Goal: Contribute content: Contribute content

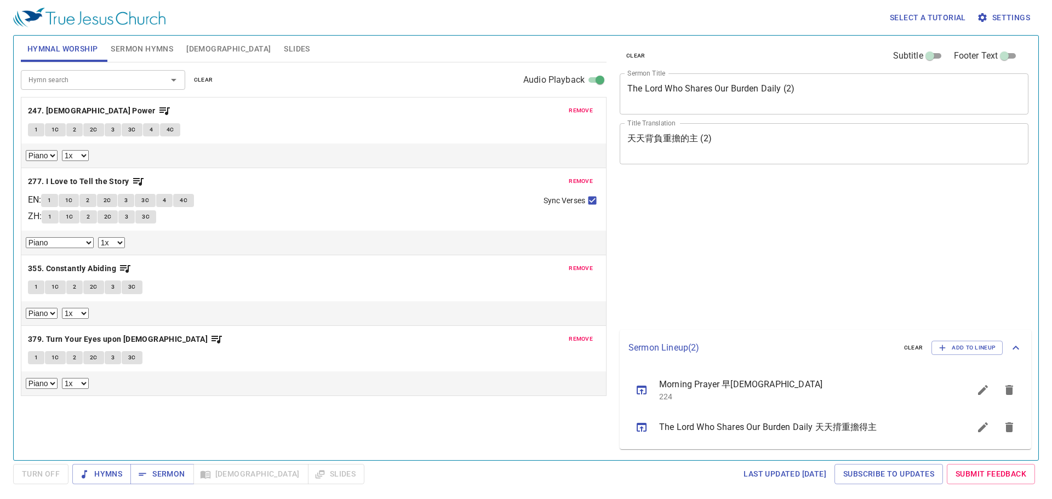
select select "1"
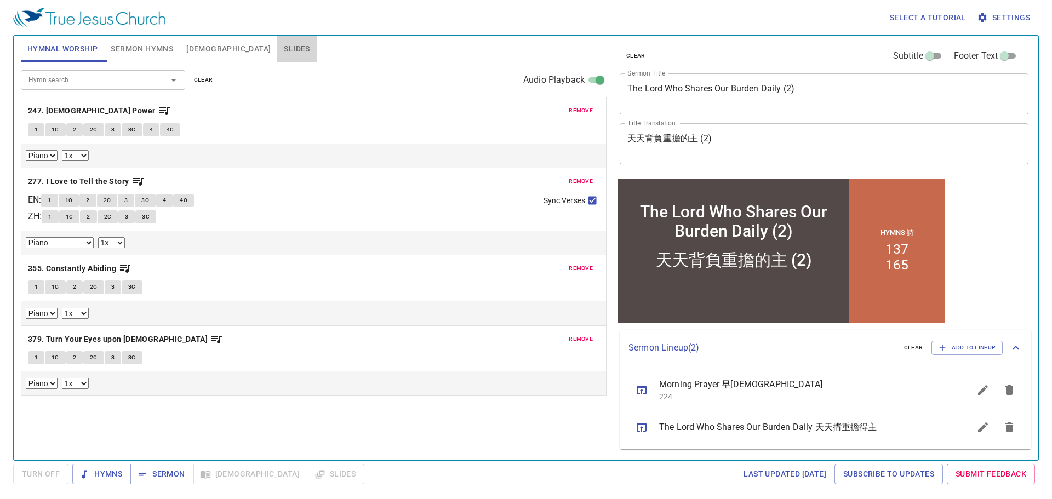
click at [284, 49] on span "Slides" at bounding box center [297, 49] width 26 height 14
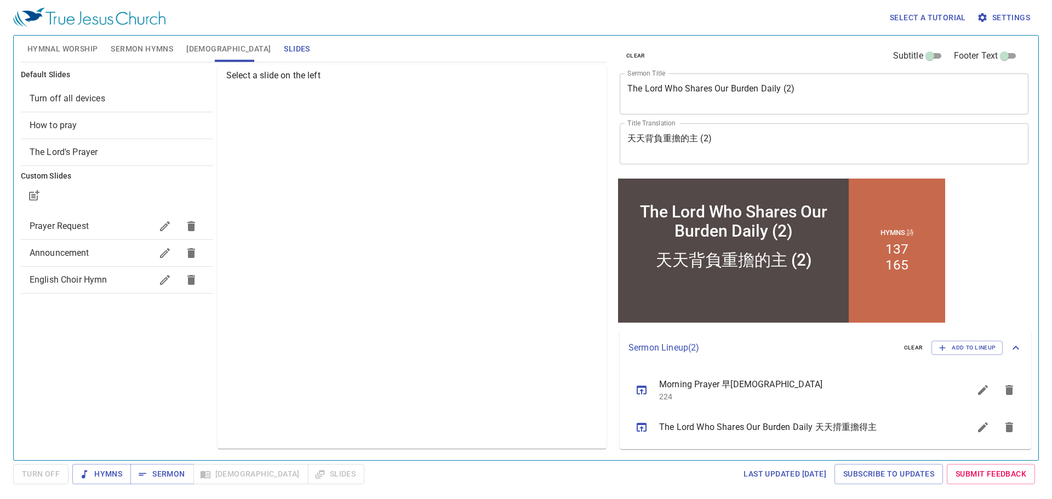
drag, startPoint x: 52, startPoint y: 321, endPoint x: 39, endPoint y: 324, distance: 12.9
drag, startPoint x: 39, startPoint y: 324, endPoint x: 60, endPoint y: 378, distance: 57.6
click at [60, 378] on div "Default Slides Turn off all devices How to pray The Lord's Prayer Custom Slides…" at bounding box center [117, 256] width 197 height 389
drag, startPoint x: 75, startPoint y: 359, endPoint x: 61, endPoint y: 352, distance: 15.0
click at [61, 352] on div "Default Slides Turn off all devices How to pray The Lord's Prayer Custom Slides…" at bounding box center [117, 256] width 197 height 389
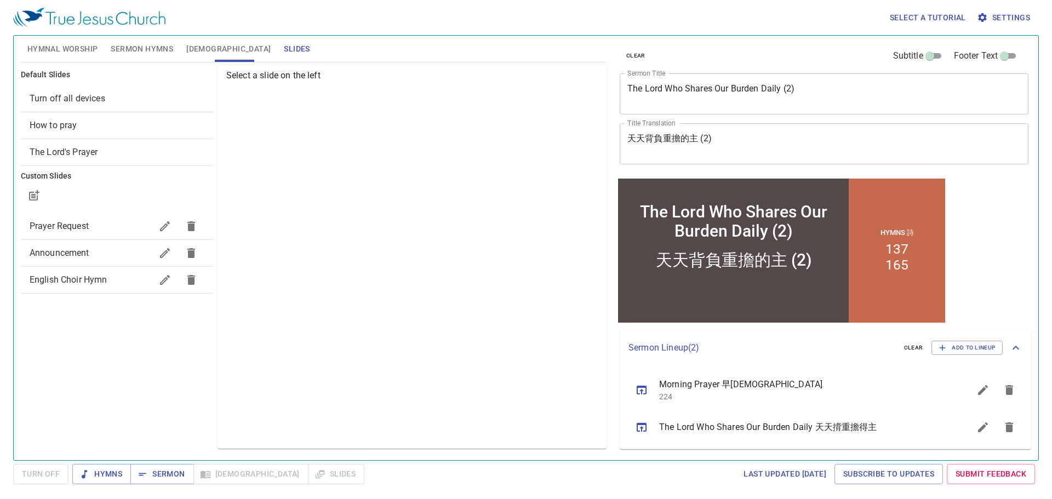
drag, startPoint x: 101, startPoint y: 329, endPoint x: 64, endPoint y: 333, distance: 37.5
click at [64, 333] on div "Default Slides Turn off all devices How to pray The Lord's Prayer Custom Slides…" at bounding box center [117, 256] width 197 height 389
drag, startPoint x: 65, startPoint y: 332, endPoint x: 56, endPoint y: 326, distance: 9.9
click at [56, 326] on div "Default Slides Turn off all devices How to pray The Lord's Prayer Custom Slides…" at bounding box center [117, 256] width 197 height 389
click at [165, 473] on span "Sermon" at bounding box center [161, 474] width 45 height 14
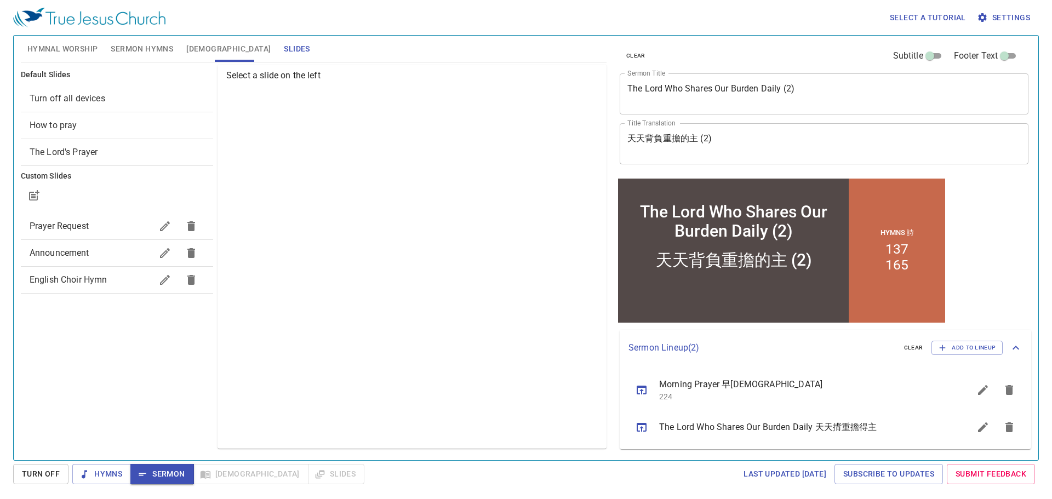
click at [284, 50] on span "Slides" at bounding box center [297, 49] width 26 height 14
drag, startPoint x: 84, startPoint y: 388, endPoint x: 42, endPoint y: 324, distance: 76.3
click at [42, 324] on div "Default Slides Turn off all devices How to pray The Lord's Prayer Custom Slides…" at bounding box center [117, 256] width 197 height 389
drag, startPoint x: 42, startPoint y: 324, endPoint x: 79, endPoint y: 352, distance: 46.9
click at [79, 352] on div "Default Slides Turn off all devices How to pray The Lord's Prayer Custom Slides…" at bounding box center [117, 256] width 197 height 389
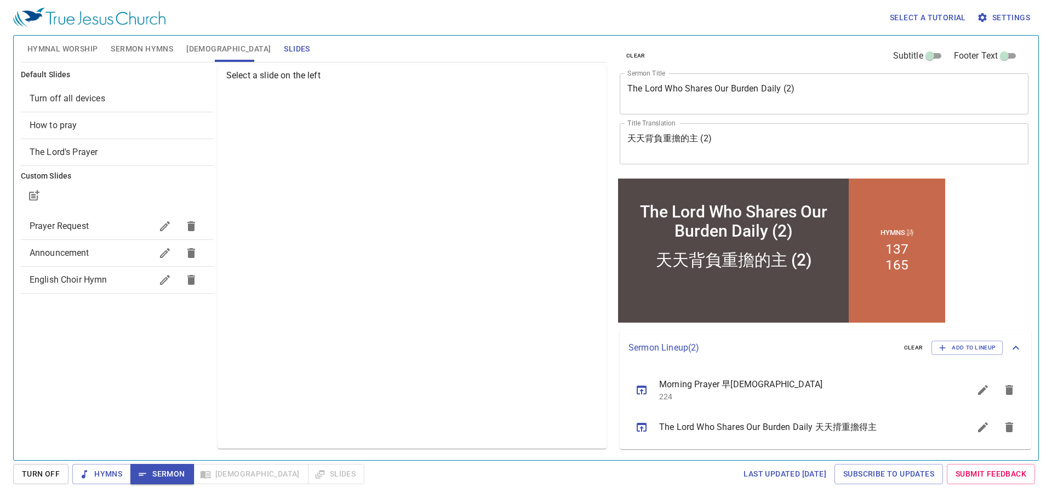
drag, startPoint x: 159, startPoint y: 337, endPoint x: 54, endPoint y: 352, distance: 106.3
click at [54, 352] on div "Default Slides Turn off all devices How to pray The Lord's Prayer Custom Slides…" at bounding box center [117, 256] width 197 height 389
drag, startPoint x: 120, startPoint y: 331, endPoint x: 413, endPoint y: 183, distance: 328.4
click at [413, 183] on div "Select a slide on the left" at bounding box center [412, 257] width 389 height 384
click at [94, 277] on span "English Choir Hymn" at bounding box center [69, 280] width 78 height 10
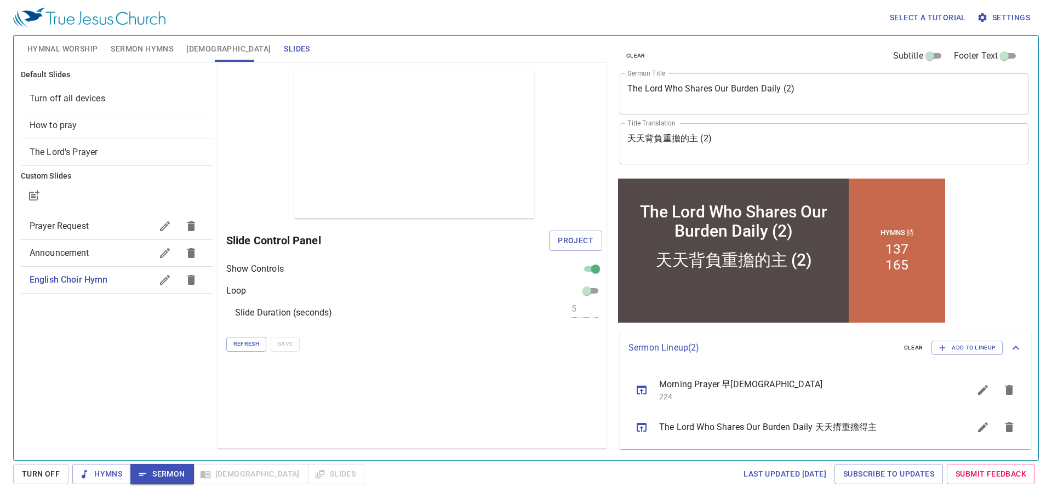
click at [133, 282] on span "English Choir Hymn" at bounding box center [91, 279] width 122 height 13
click at [195, 279] on icon "button" at bounding box center [191, 279] width 13 height 13
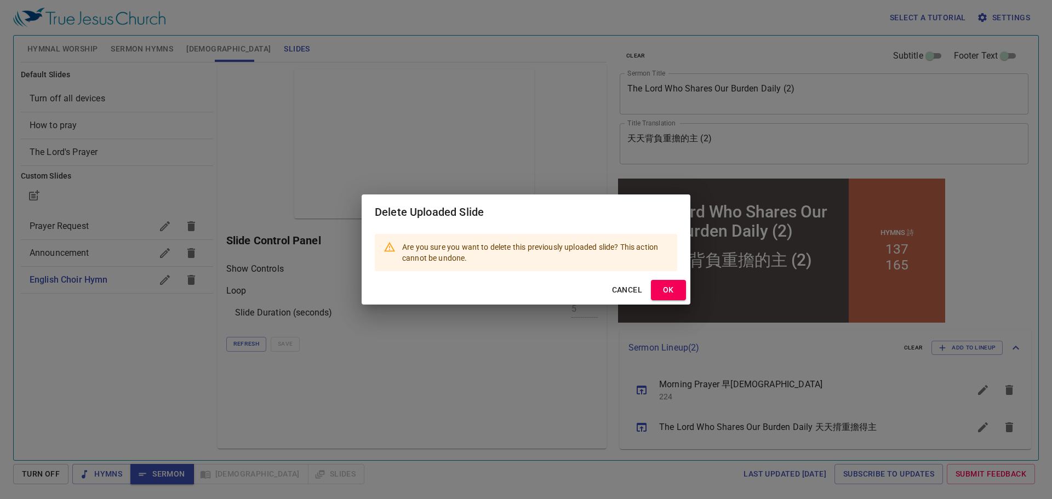
click at [105, 335] on div "Delete Uploaded Slide Are you sure you want to delete this previously uploaded …" at bounding box center [526, 249] width 1052 height 499
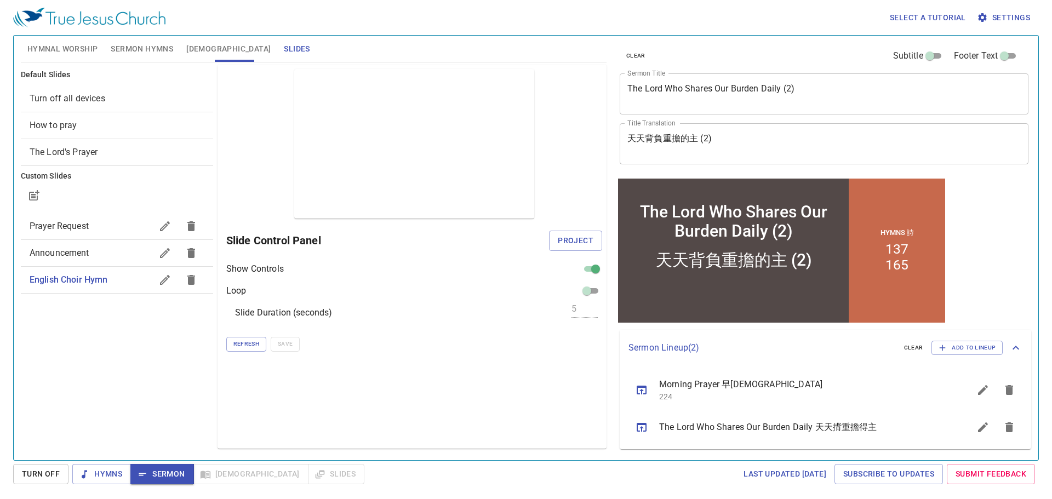
click at [108, 324] on div "Default Slides Turn off all devices How to pray The Lord's Prayer Custom Slides…" at bounding box center [117, 256] width 197 height 389
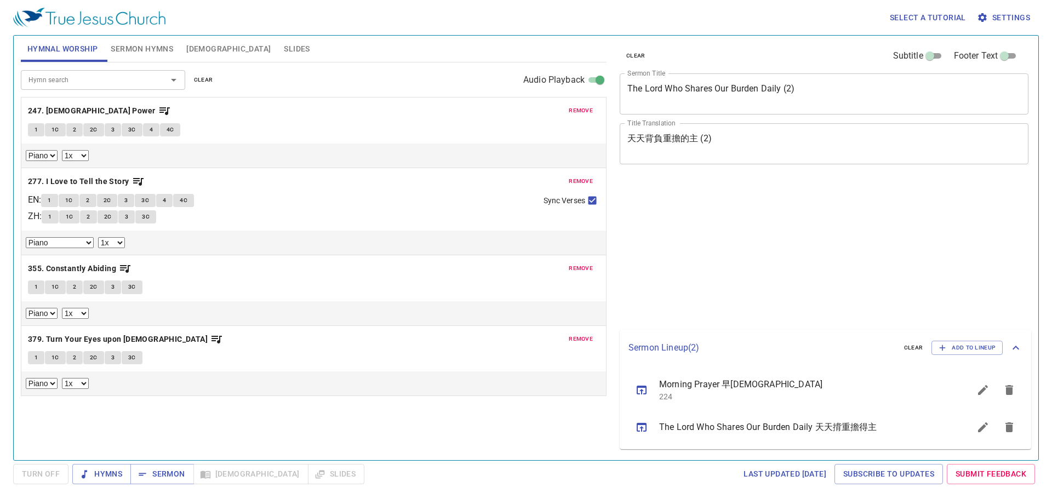
select select "1"
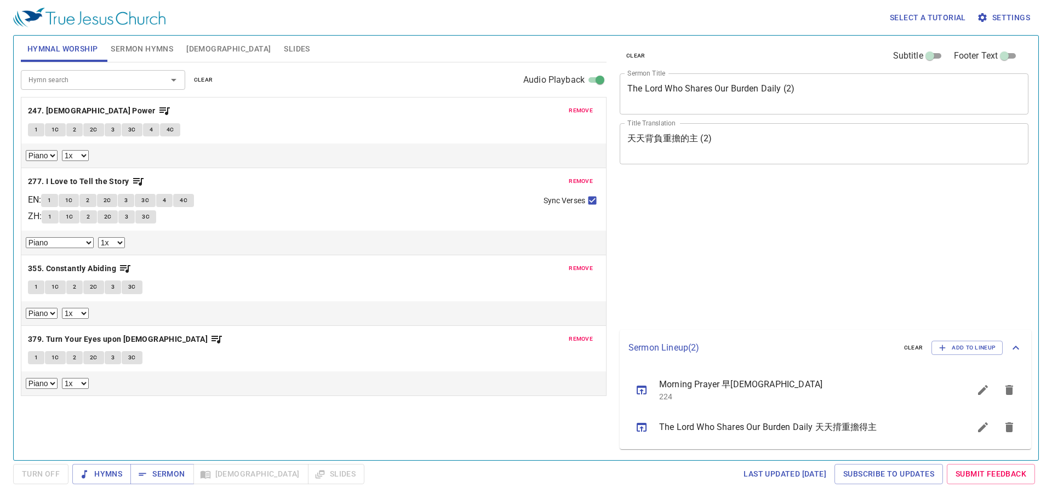
select select "1"
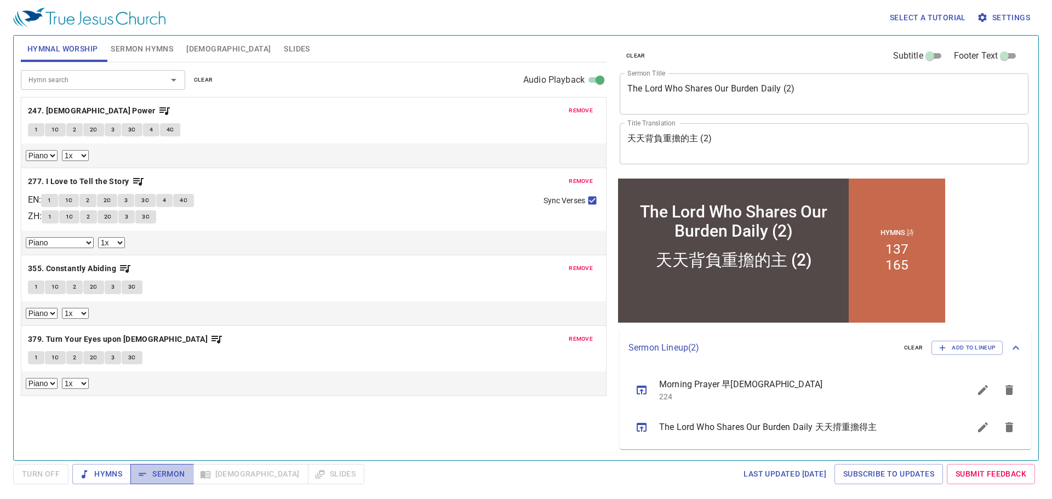
click at [169, 476] on span "Sermon" at bounding box center [161, 474] width 45 height 14
click at [284, 44] on span "Slides" at bounding box center [297, 49] width 26 height 14
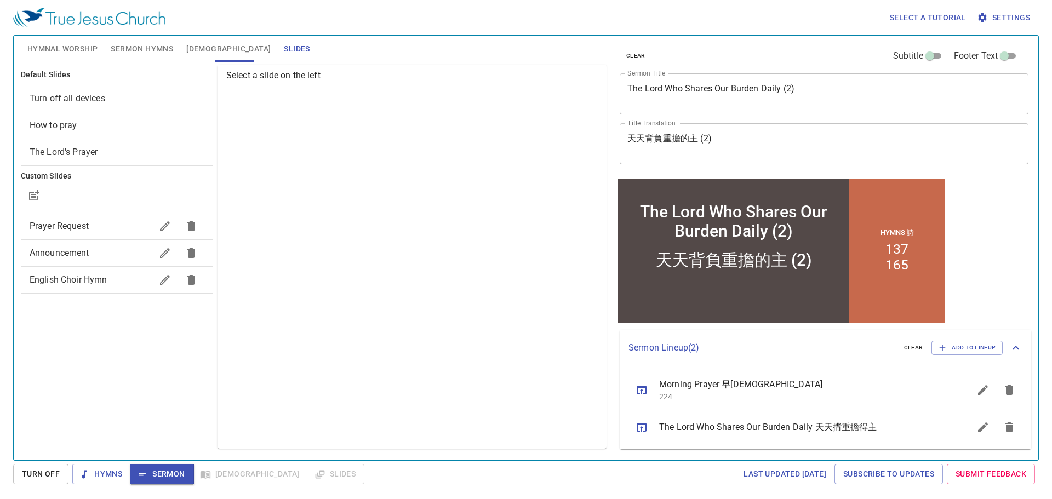
drag, startPoint x: 316, startPoint y: 144, endPoint x: 92, endPoint y: 330, distance: 291.1
click at [92, 330] on div "Default Slides Turn off all devices How to pray The Lord's Prayer Custom Slides…" at bounding box center [117, 256] width 197 height 389
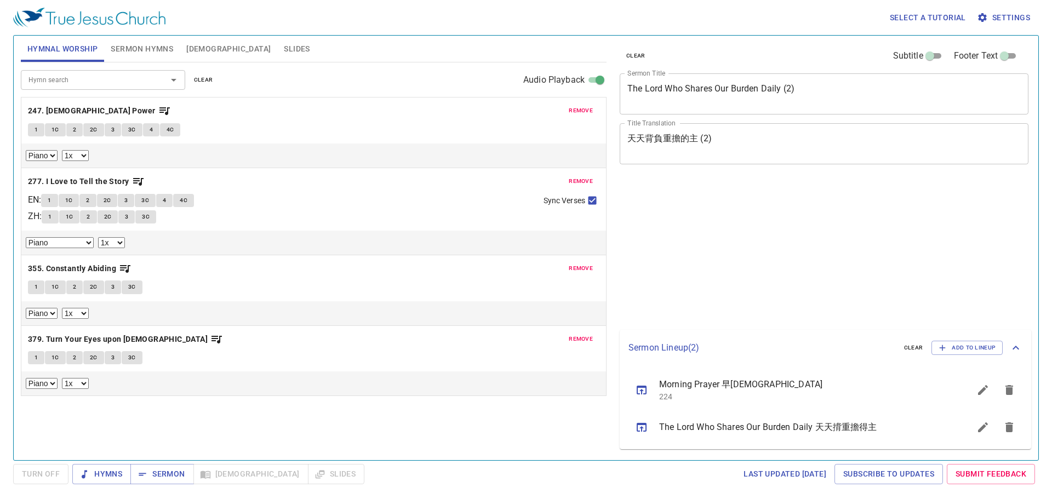
select select "1"
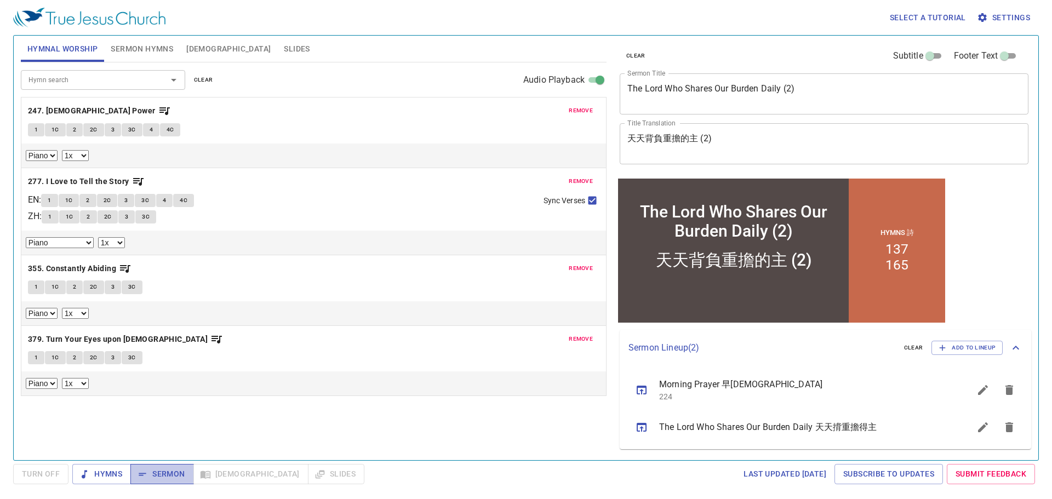
click at [165, 469] on span "Sermon" at bounding box center [161, 474] width 45 height 14
click at [284, 50] on span "Slides" at bounding box center [297, 49] width 26 height 14
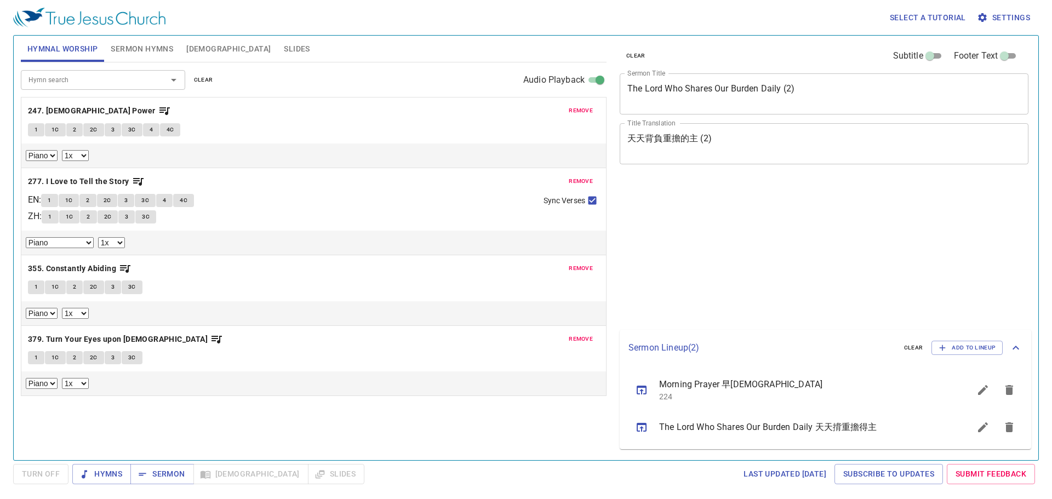
select select "1"
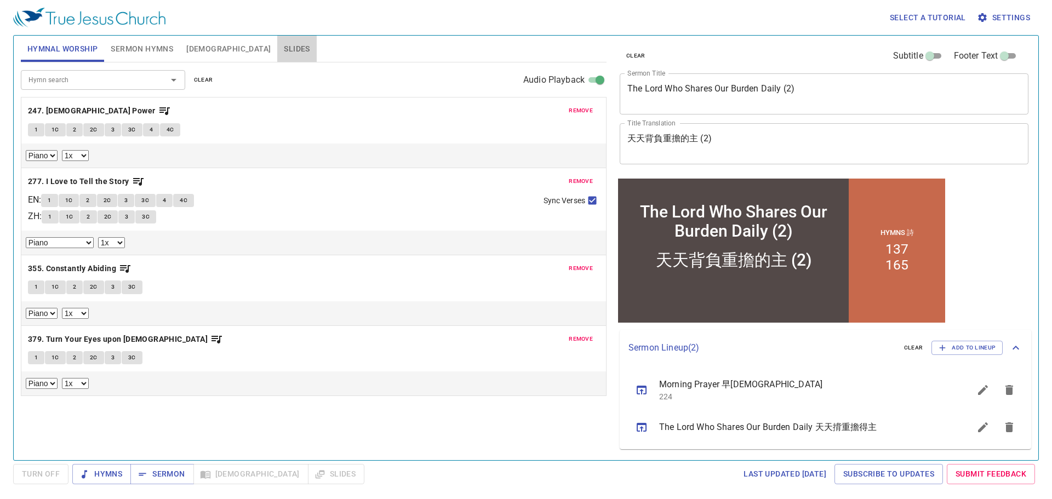
click at [284, 48] on span "Slides" at bounding box center [297, 49] width 26 height 14
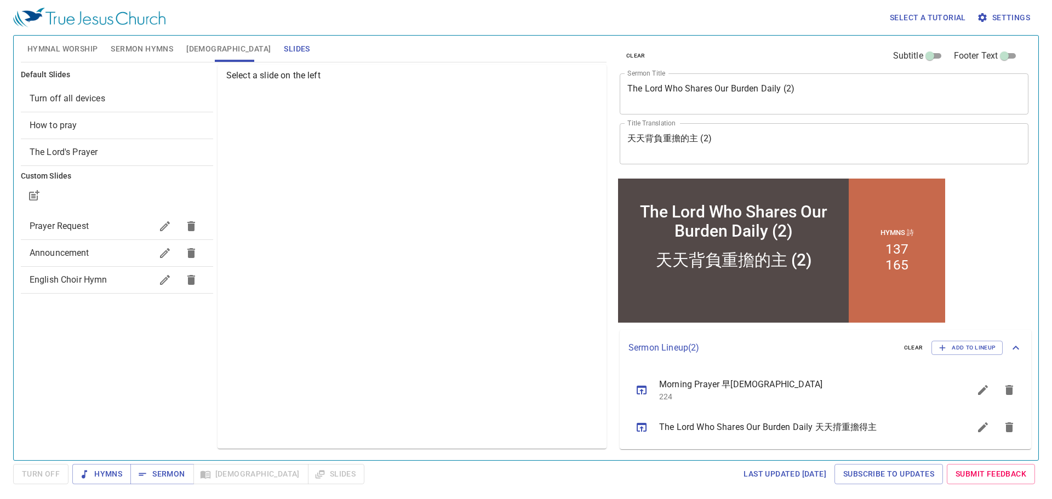
drag, startPoint x: 33, startPoint y: 1, endPoint x: 89, endPoint y: 357, distance: 361.1
click at [89, 357] on div "Default Slides Turn off all devices How to pray The Lord's Prayer Custom Slides…" at bounding box center [117, 256] width 197 height 389
click at [35, 197] on icon "button" at bounding box center [33, 195] width 13 height 13
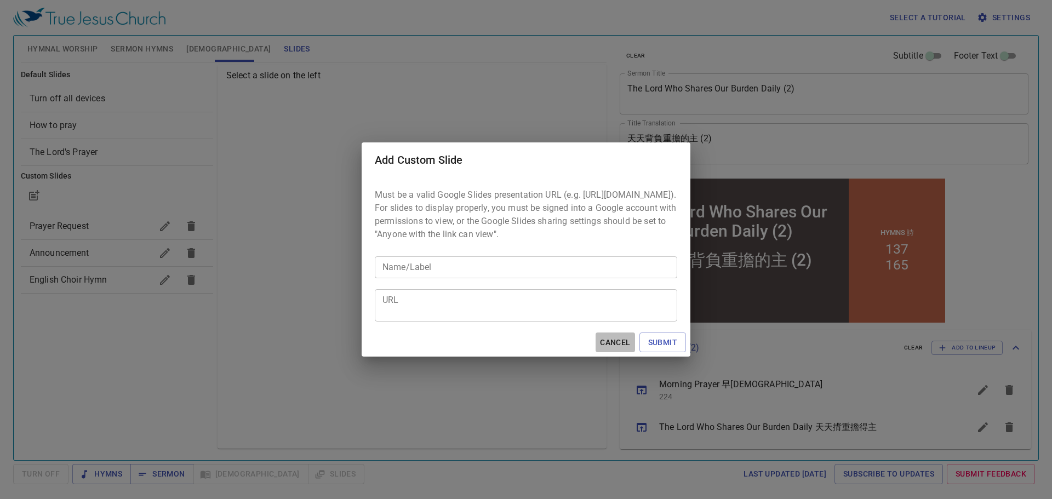
click at [618, 350] on span "Cancel" at bounding box center [615, 343] width 30 height 14
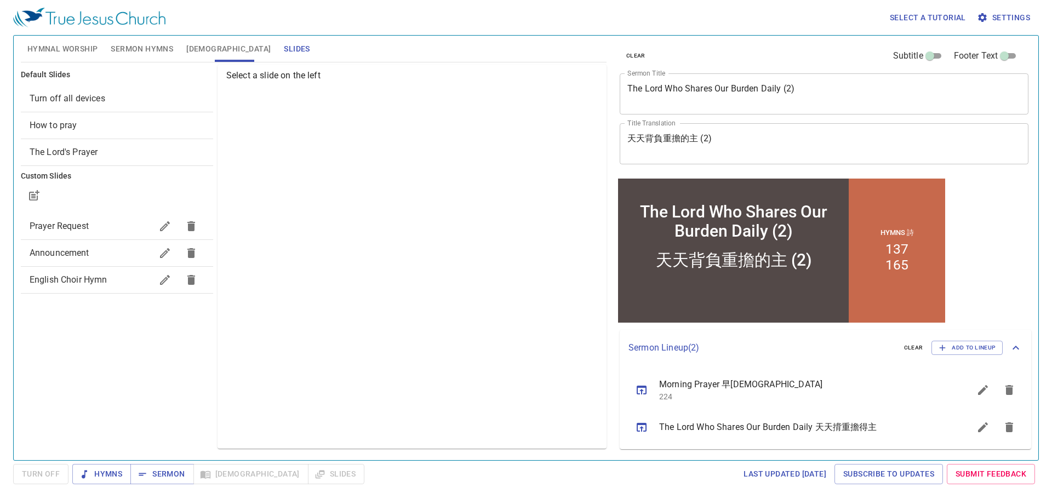
click at [107, 323] on div "Default Slides Turn off all devices How to pray The Lord's Prayer Custom Slides…" at bounding box center [117, 256] width 197 height 389
click at [284, 53] on span "Slides" at bounding box center [297, 49] width 26 height 14
drag, startPoint x: 132, startPoint y: 332, endPoint x: 94, endPoint y: 335, distance: 38.5
click at [94, 335] on div "Default Slides Turn off all devices How to pray The Lord's Prayer Custom Slides…" at bounding box center [117, 256] width 197 height 389
click at [37, 196] on icon "button" at bounding box center [33, 196] width 9 height 9
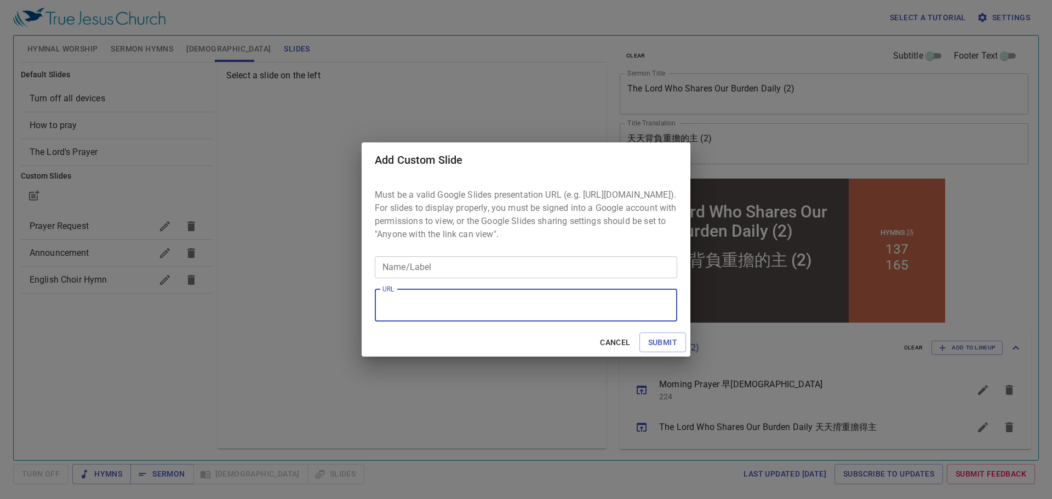
paste textarea "[URL][DOMAIN_NAME]"
type textarea "[URL][DOMAIN_NAME]"
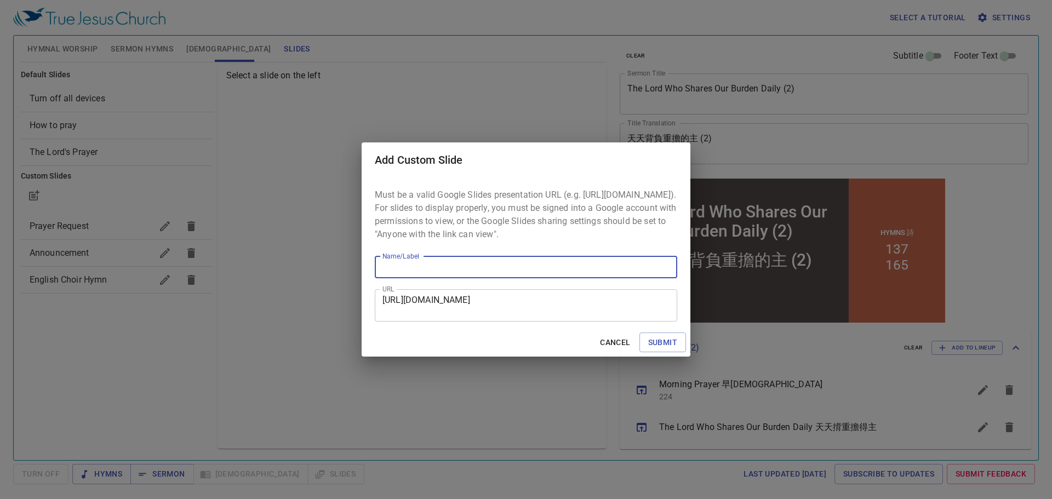
click at [455, 273] on input "Name/Label" at bounding box center [526, 267] width 302 height 22
type input "[DATE]"
click at [656, 350] on span "Submit" at bounding box center [662, 343] width 29 height 14
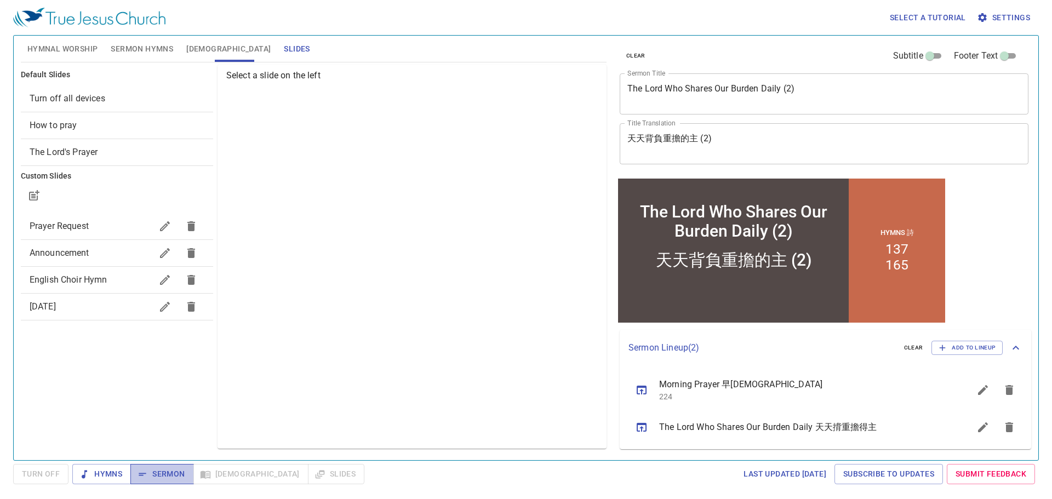
click at [166, 476] on span "Sermon" at bounding box center [161, 474] width 45 height 14
click at [56, 309] on span "[DATE]" at bounding box center [43, 306] width 26 height 10
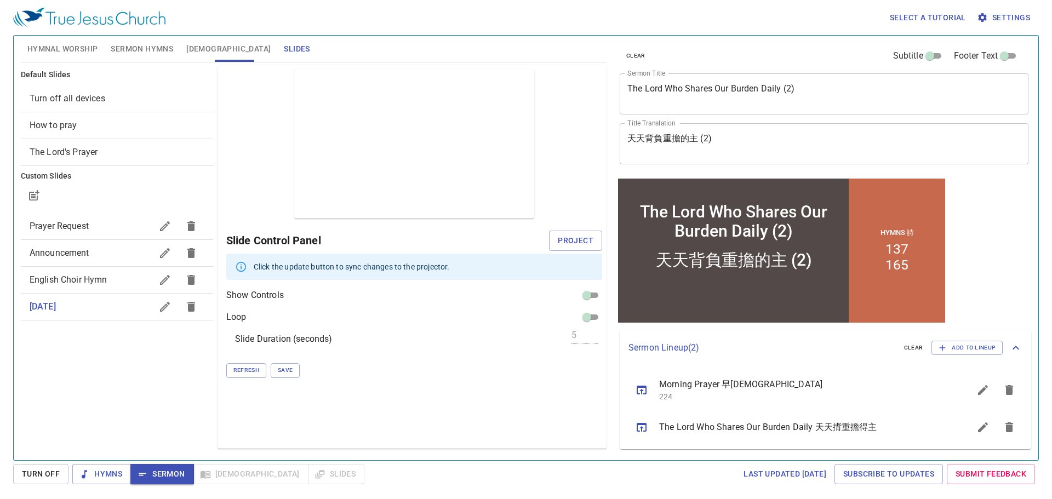
checkbox input "true"
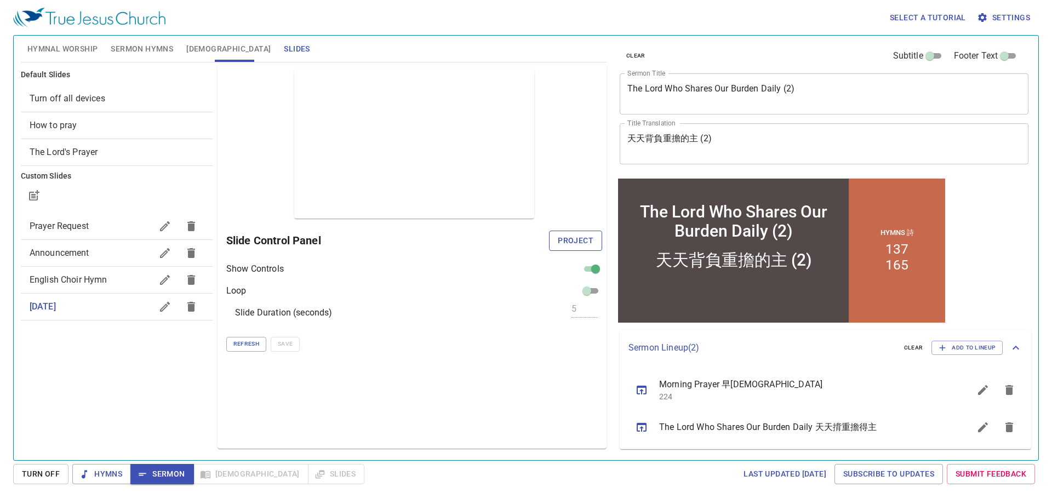
click at [573, 239] on span "Project" at bounding box center [576, 241] width 36 height 14
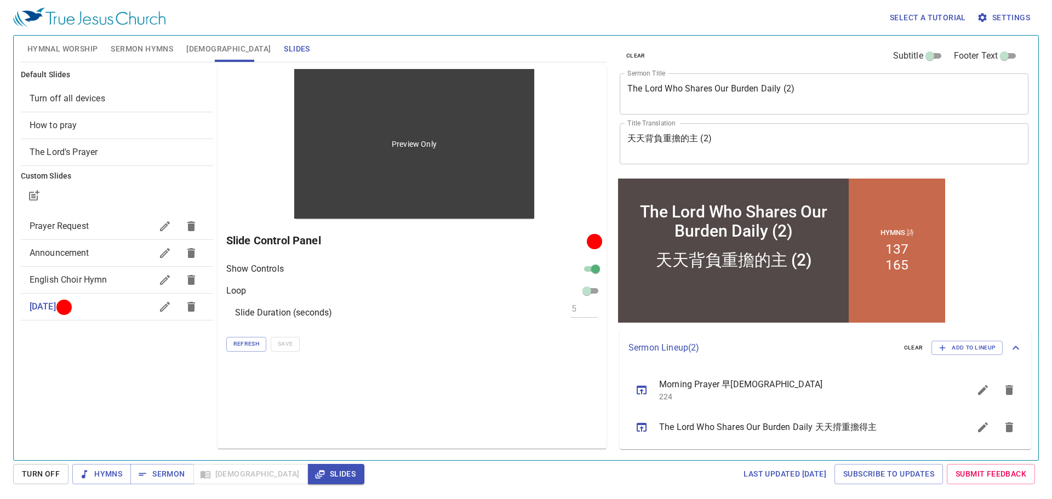
click at [479, 145] on div "Preview Only" at bounding box center [413, 144] width 239 height 150
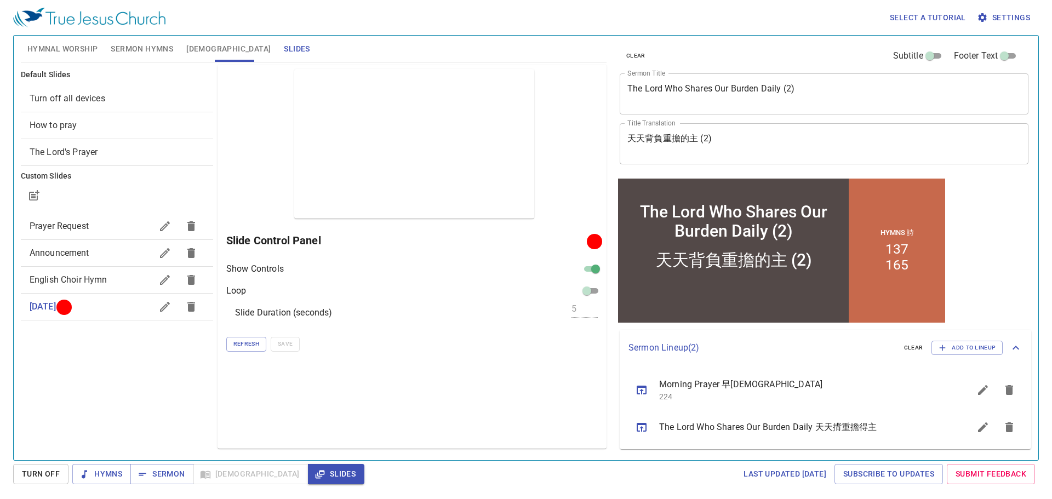
click at [379, 258] on div "Preview Only Slide Control Panel Show Controls Loop Slide Duration (seconds) 5 …" at bounding box center [412, 257] width 389 height 384
click at [598, 239] on div at bounding box center [594, 241] width 8 height 8
click at [591, 243] on div at bounding box center [594, 241] width 8 height 8
drag, startPoint x: 591, startPoint y: 243, endPoint x: 558, endPoint y: 239, distance: 33.6
click at [558, 239] on h6 "Slide Control Panel" at bounding box center [408, 241] width 364 height 18
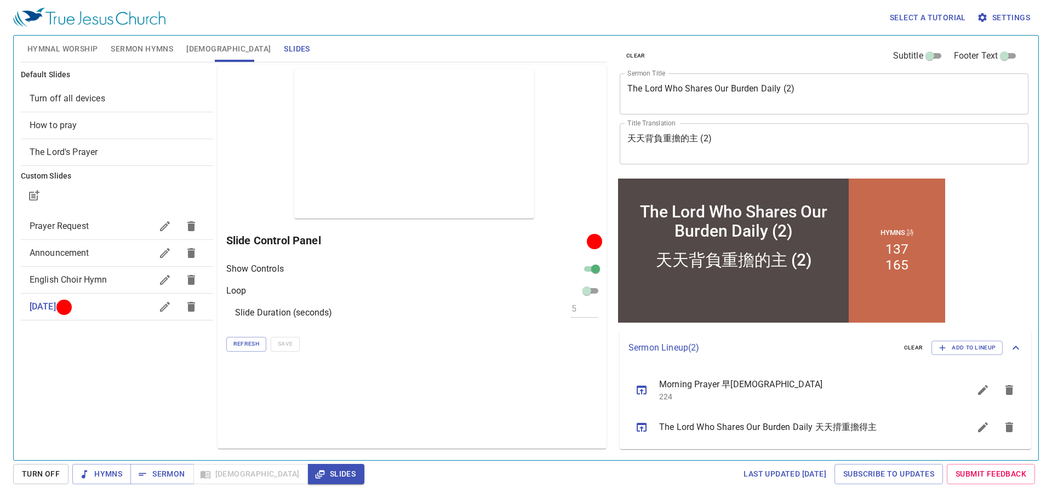
click at [68, 307] on div at bounding box center [64, 307] width 8 height 8
drag, startPoint x: 104, startPoint y: 307, endPoint x: 98, endPoint y: 375, distance: 67.7
click at [98, 375] on div "Default Slides Turn off all devices How to pray The Lord's Prayer Custom Slides…" at bounding box center [117, 256] width 197 height 389
click at [358, 383] on div "Preview Only Slide Control Panel Show Controls Loop Slide Duration (seconds) 5 …" at bounding box center [412, 257] width 389 height 384
click at [580, 239] on h6 "Slide Control Panel" at bounding box center [408, 241] width 364 height 18
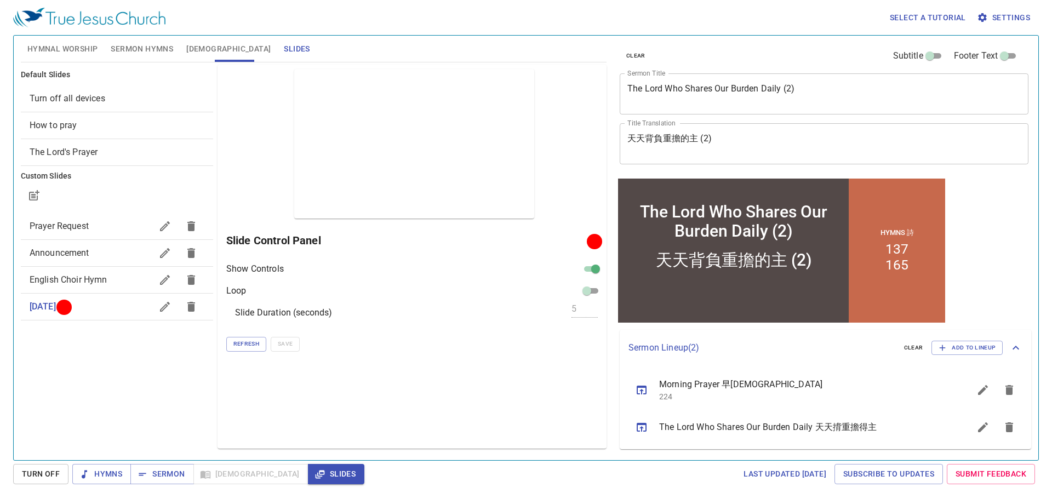
drag, startPoint x: 593, startPoint y: 239, endPoint x: 553, endPoint y: 238, distance: 40.0
click at [553, 238] on div "Slide Control Panel" at bounding box center [414, 240] width 376 height 26
click at [580, 240] on h6 "Slide Control Panel" at bounding box center [408, 241] width 364 height 18
click at [162, 477] on span "Sermon" at bounding box center [161, 474] width 45 height 14
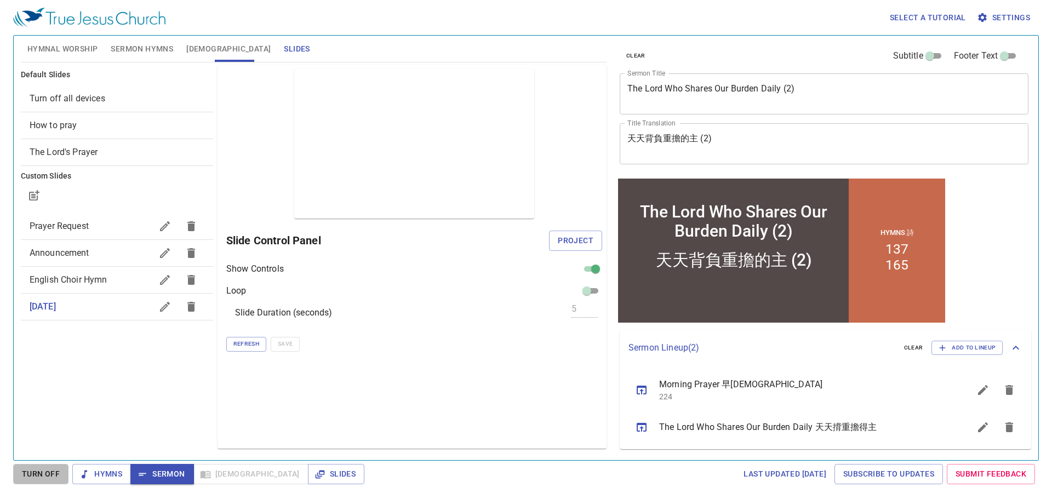
click at [31, 474] on span "Turn Off" at bounding box center [41, 474] width 38 height 14
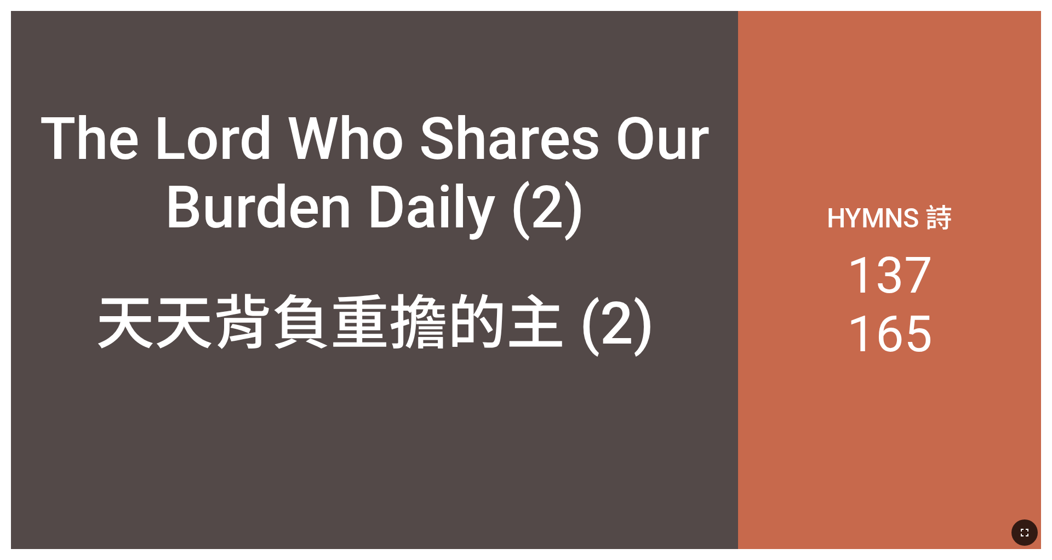
click at [701, 524] on icon "button" at bounding box center [1024, 532] width 13 height 13
